Goal: Contribute content: Add original content to the website for others to see

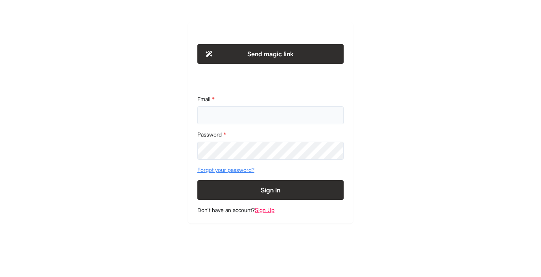
type input "**********"
click at [271, 189] on button "Sign In" at bounding box center [270, 190] width 146 height 20
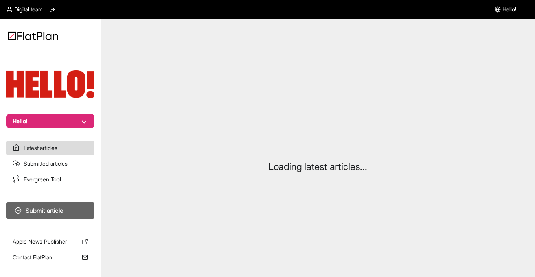
click at [49, 206] on button "Submit article" at bounding box center [50, 210] width 88 height 16
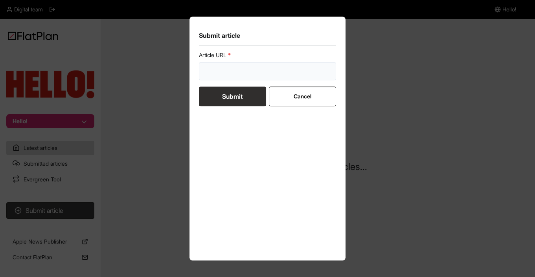
click at [243, 63] on input "url" at bounding box center [267, 71] width 137 height 18
paste input "[URL][DOMAIN_NAME]"
type input "[URL][DOMAIN_NAME]"
click at [221, 97] on button "Submit" at bounding box center [232, 96] width 67 height 20
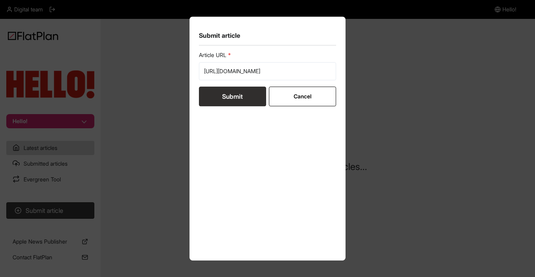
scroll to position [0, 0]
